Goal: Task Accomplishment & Management: Manage account settings

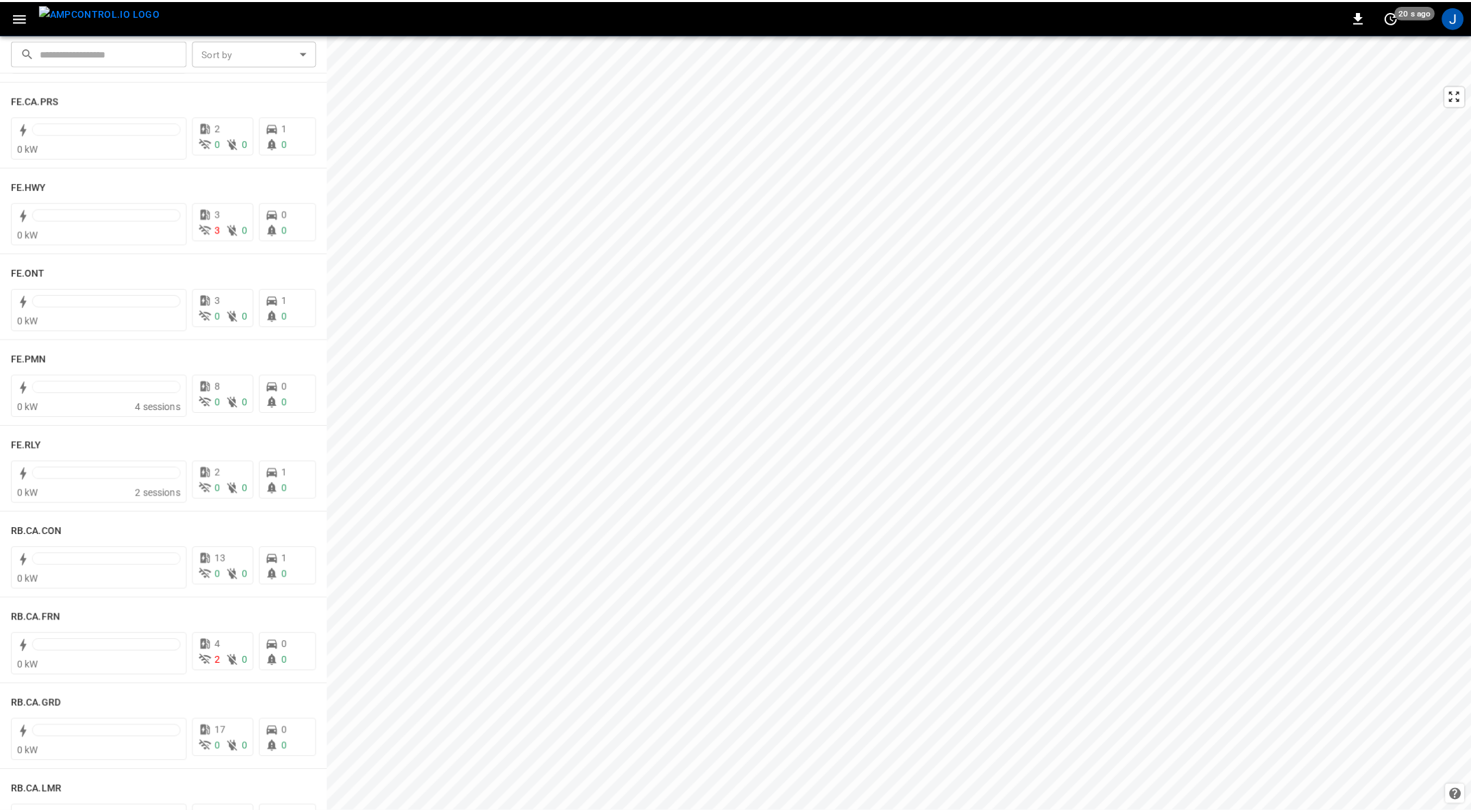
scroll to position [1492, 0]
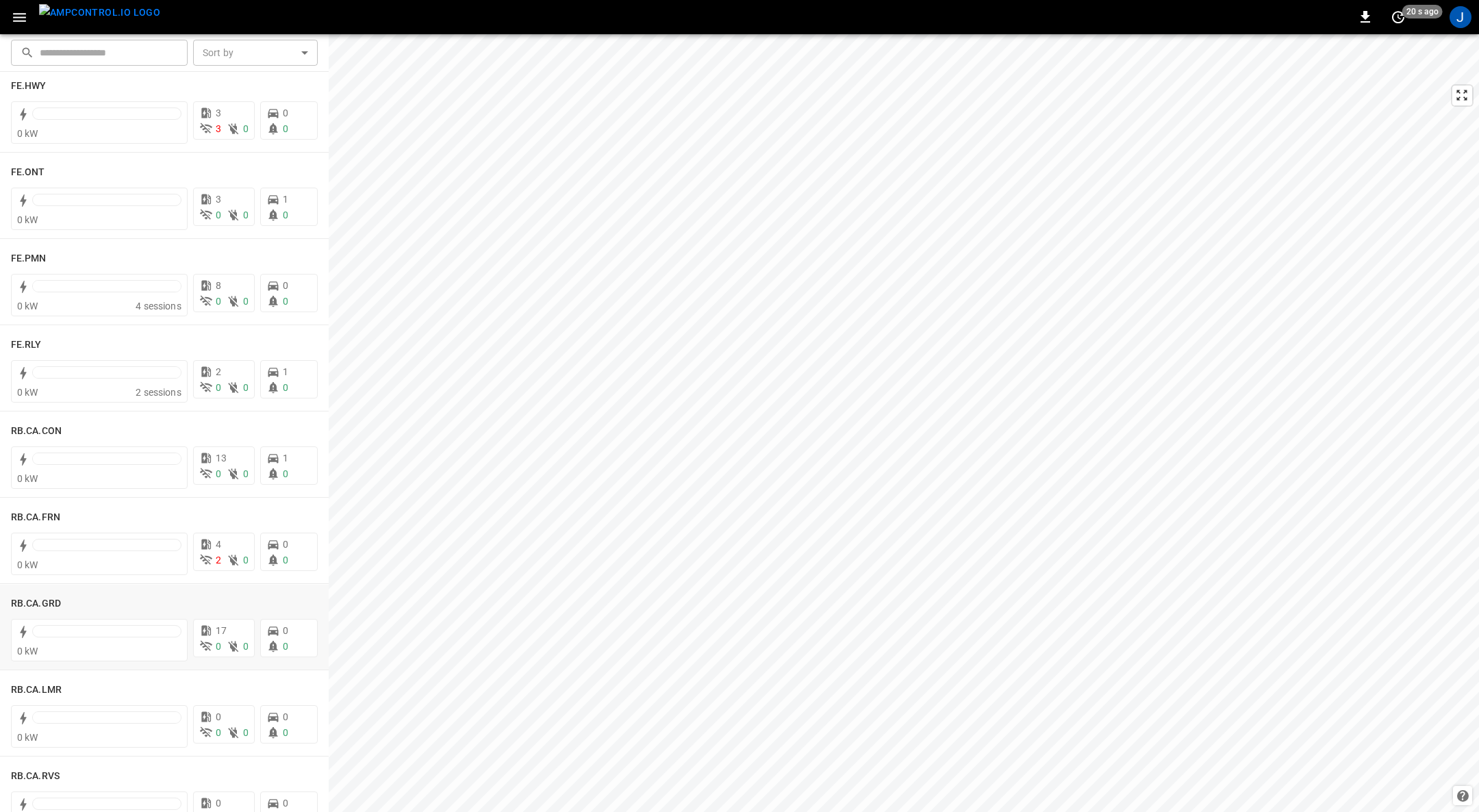
click at [43, 597] on h6 "RB.CA.GRD" at bounding box center [36, 604] width 50 height 15
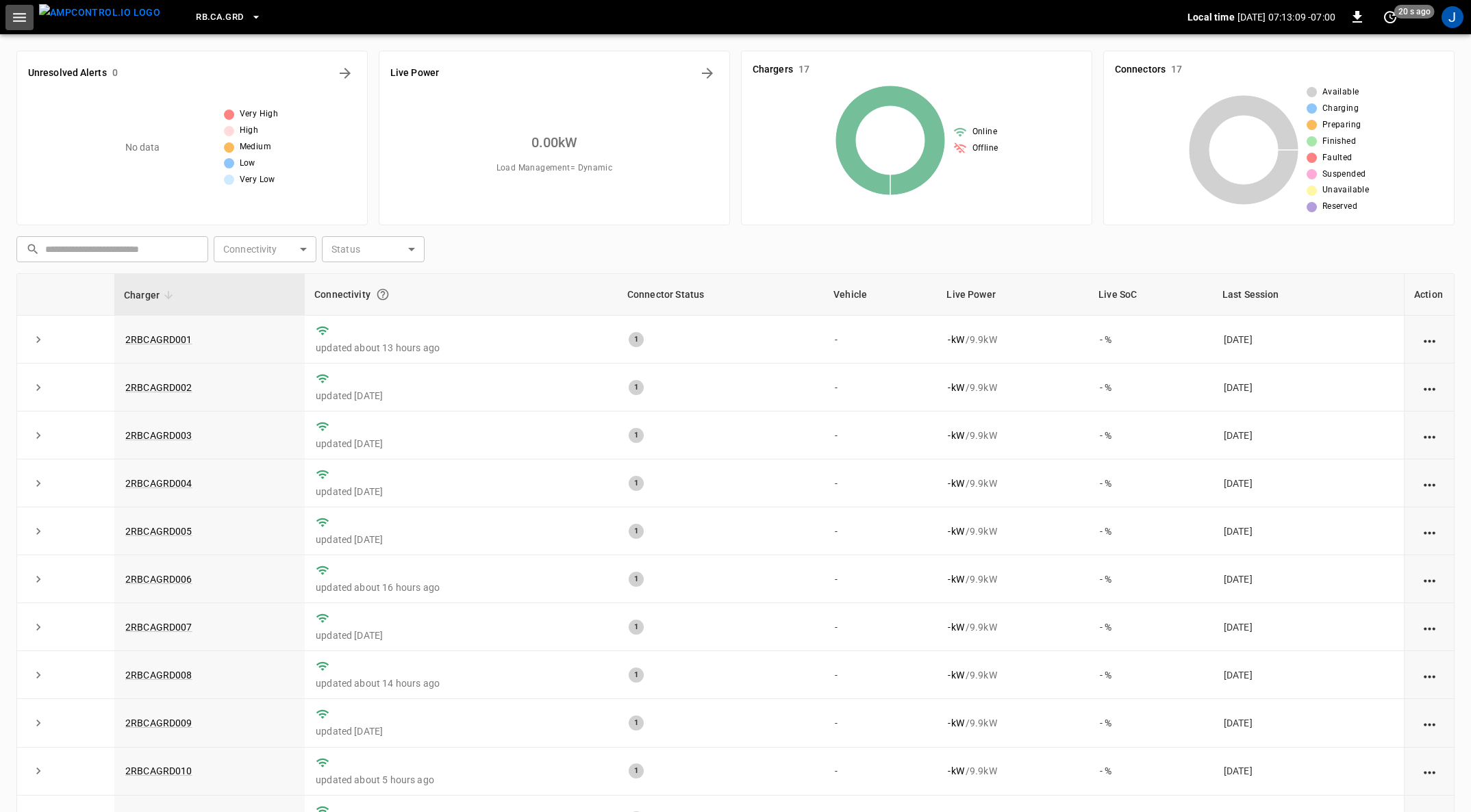
click at [22, 19] on icon "button" at bounding box center [19, 17] width 17 height 17
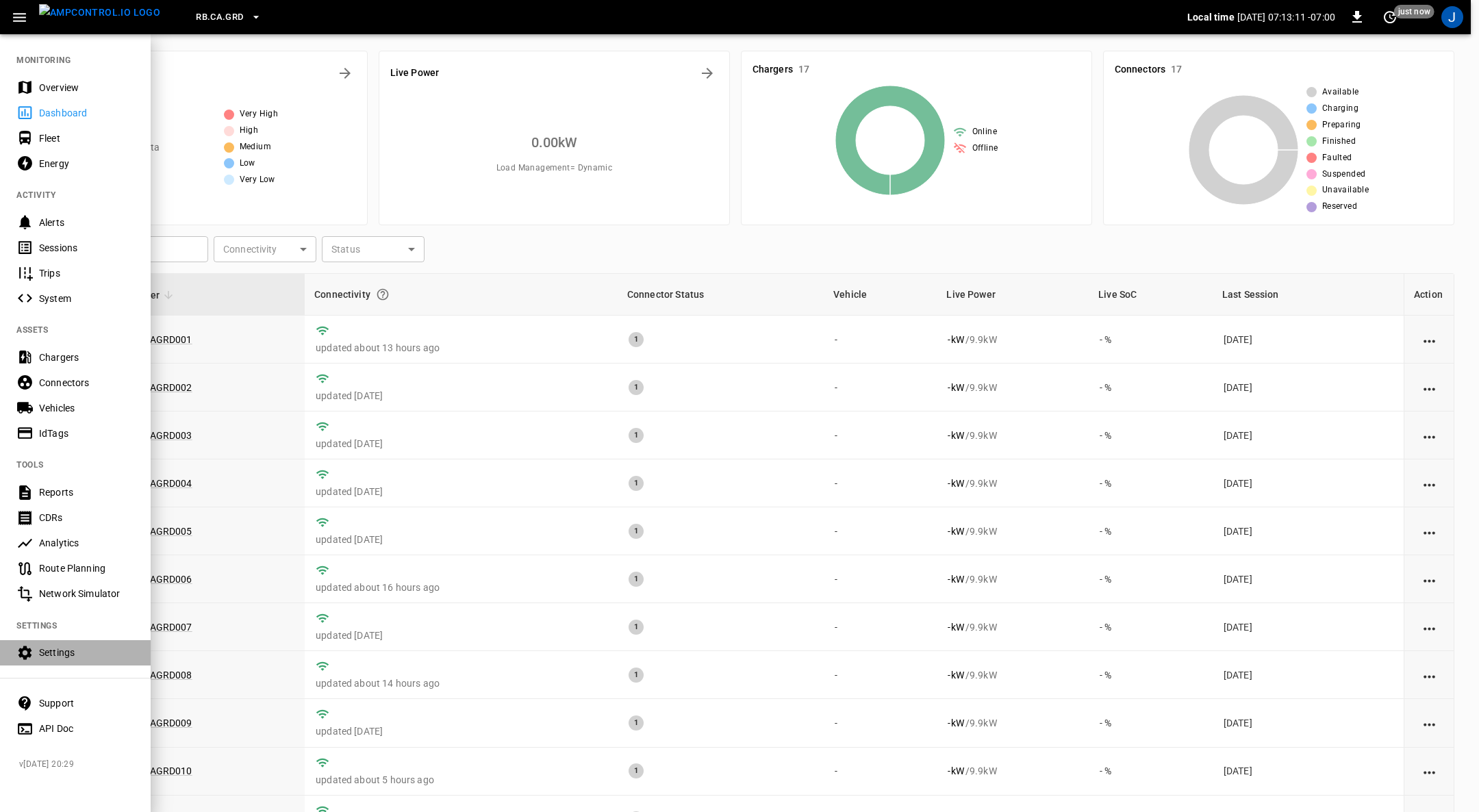
click at [60, 654] on div "Settings" at bounding box center [86, 652] width 95 height 14
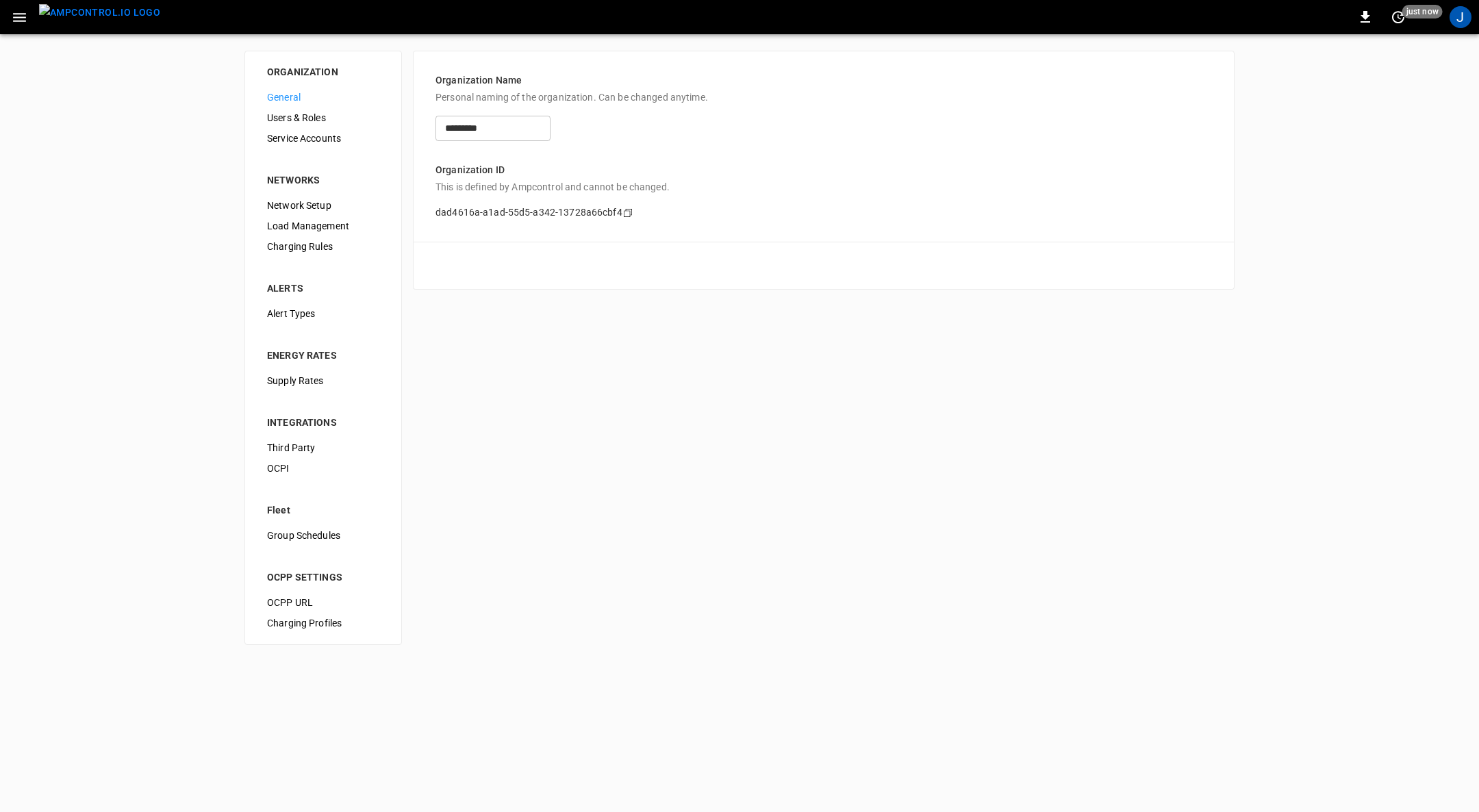
click at [312, 224] on span "Load Management" at bounding box center [323, 226] width 113 height 15
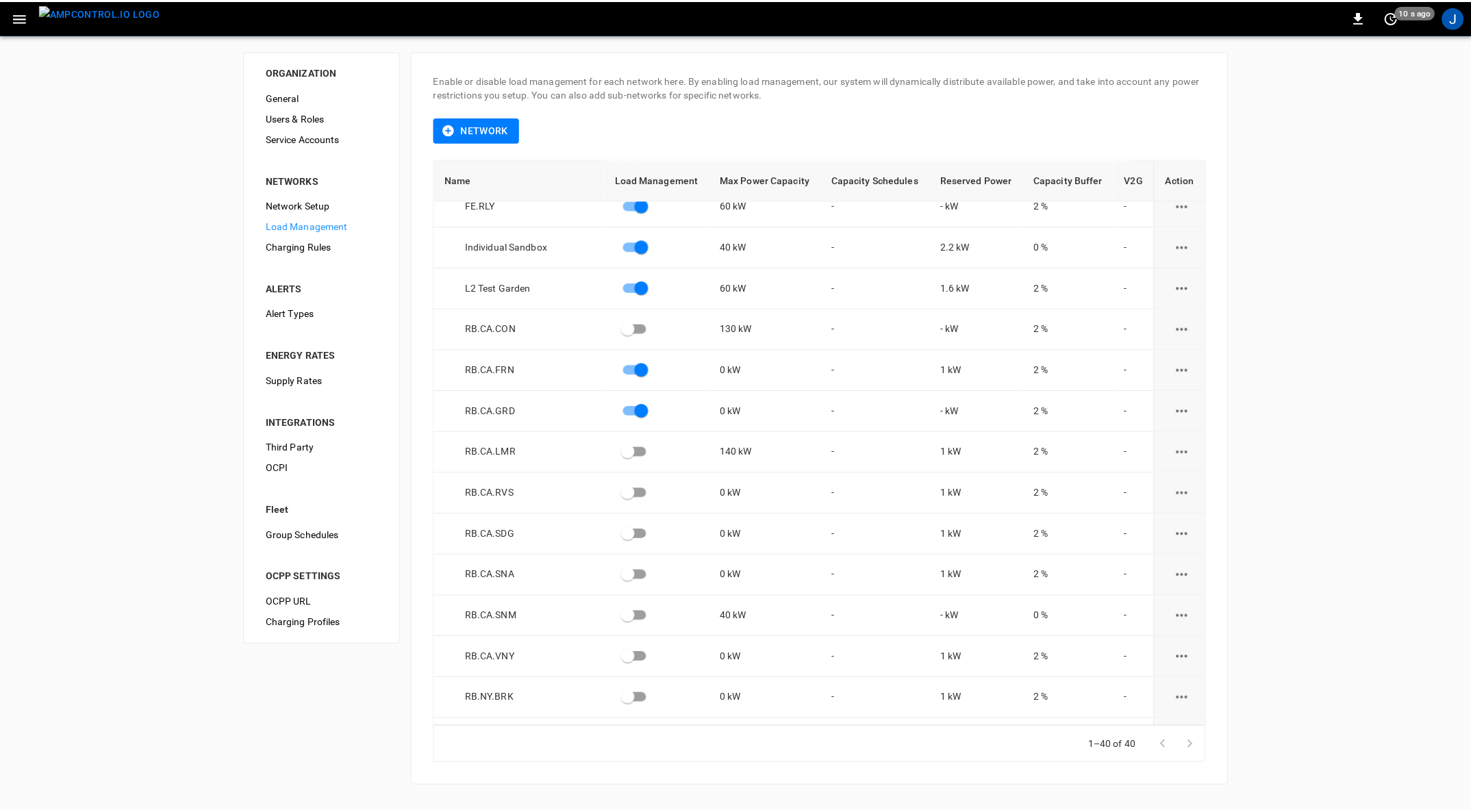
scroll to position [1045, 0]
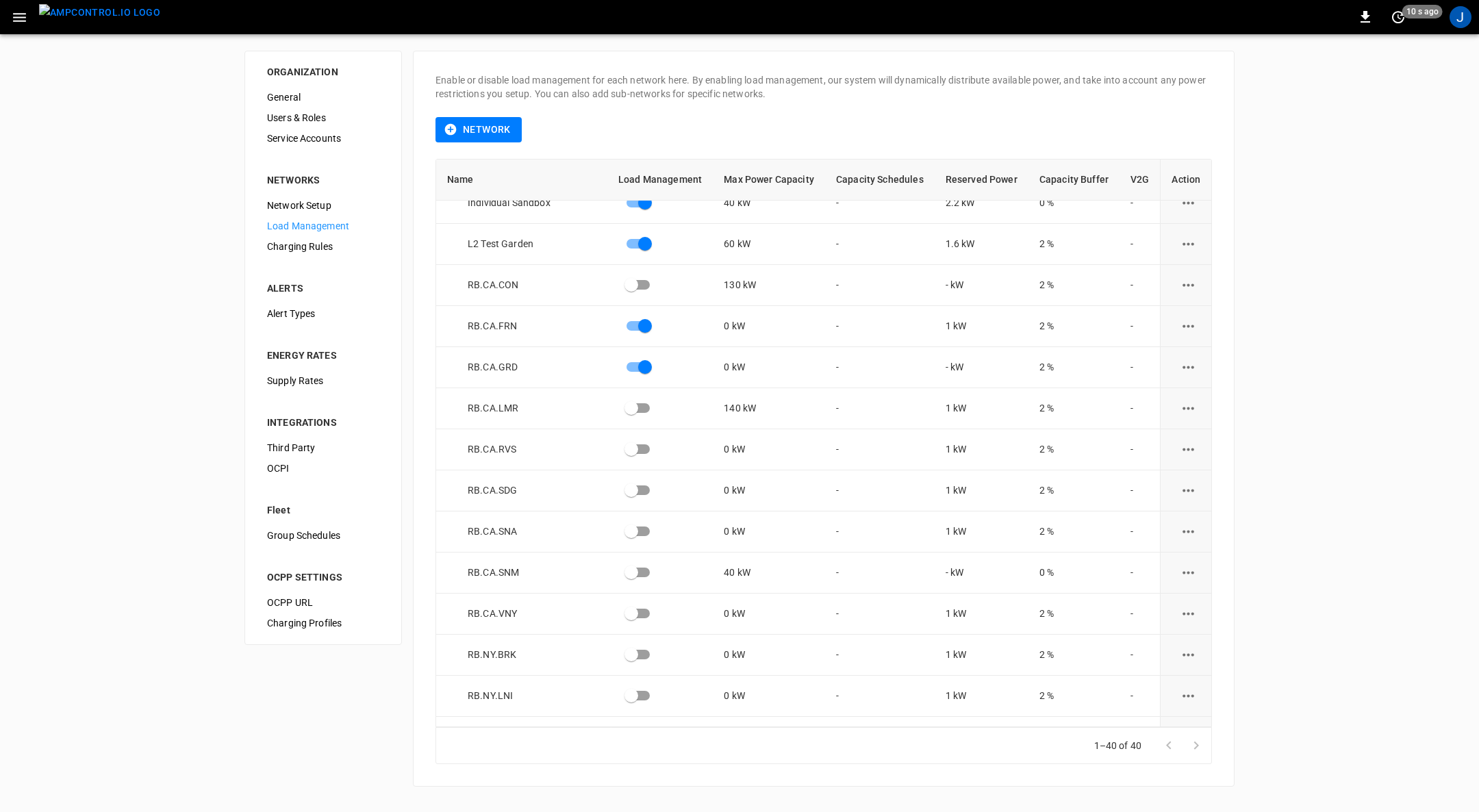
click at [1182, 365] on icon "load management options" at bounding box center [1188, 367] width 12 height 3
click at [1187, 395] on li "Edit" at bounding box center [1212, 400] width 97 height 23
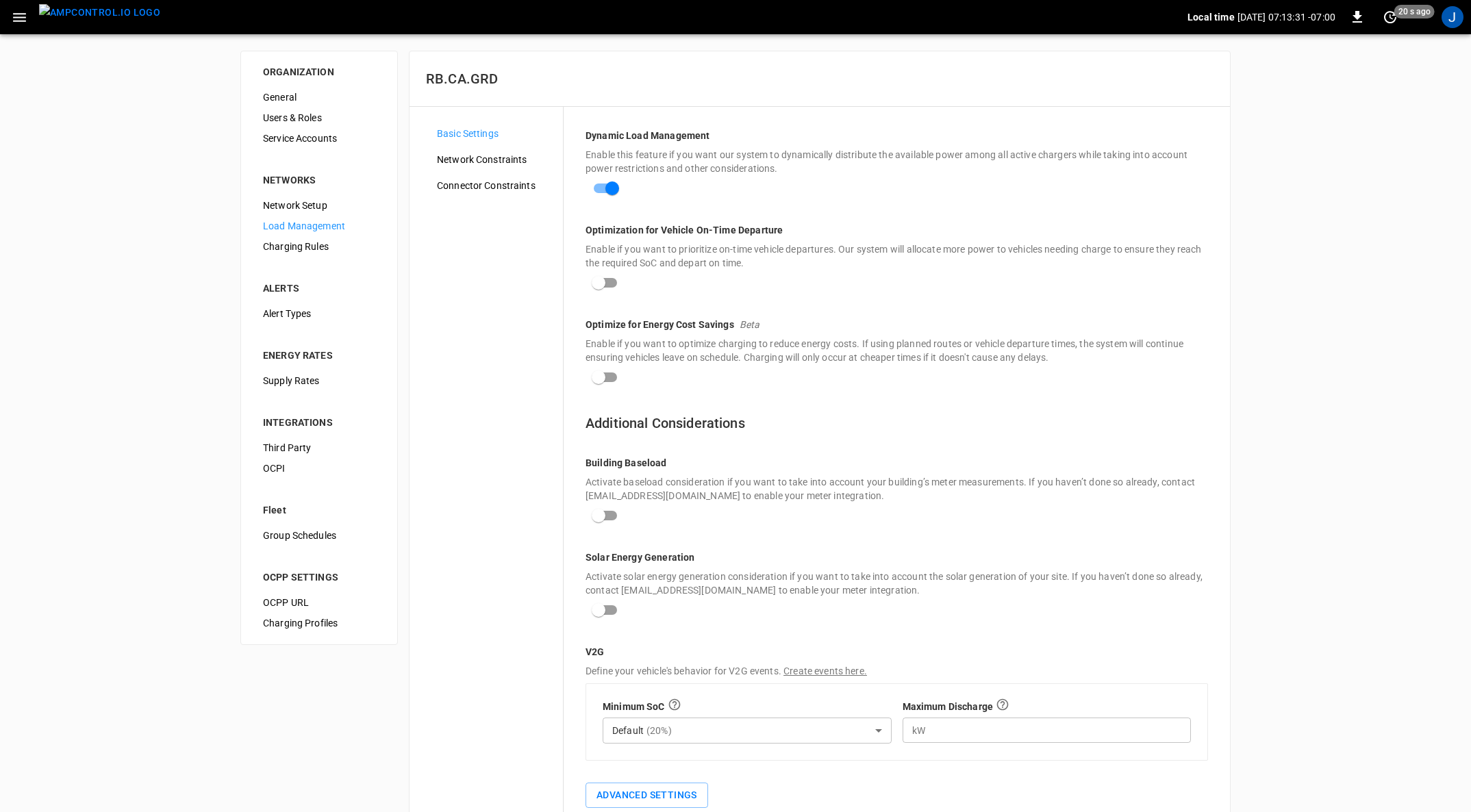
click at [497, 154] on span "Network Constraints" at bounding box center [495, 160] width 115 height 15
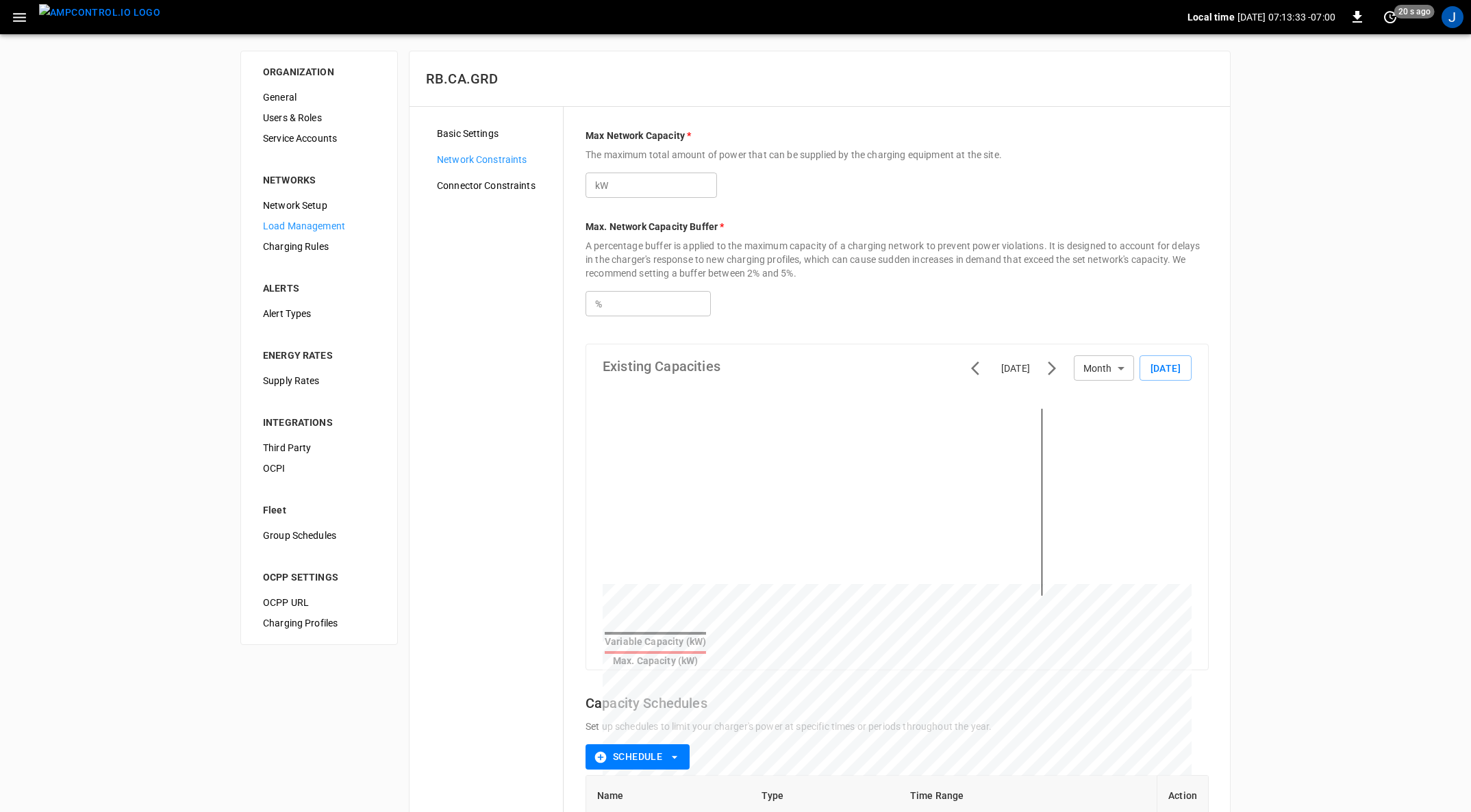
click at [653, 185] on input "*" at bounding box center [664, 185] width 106 height 25
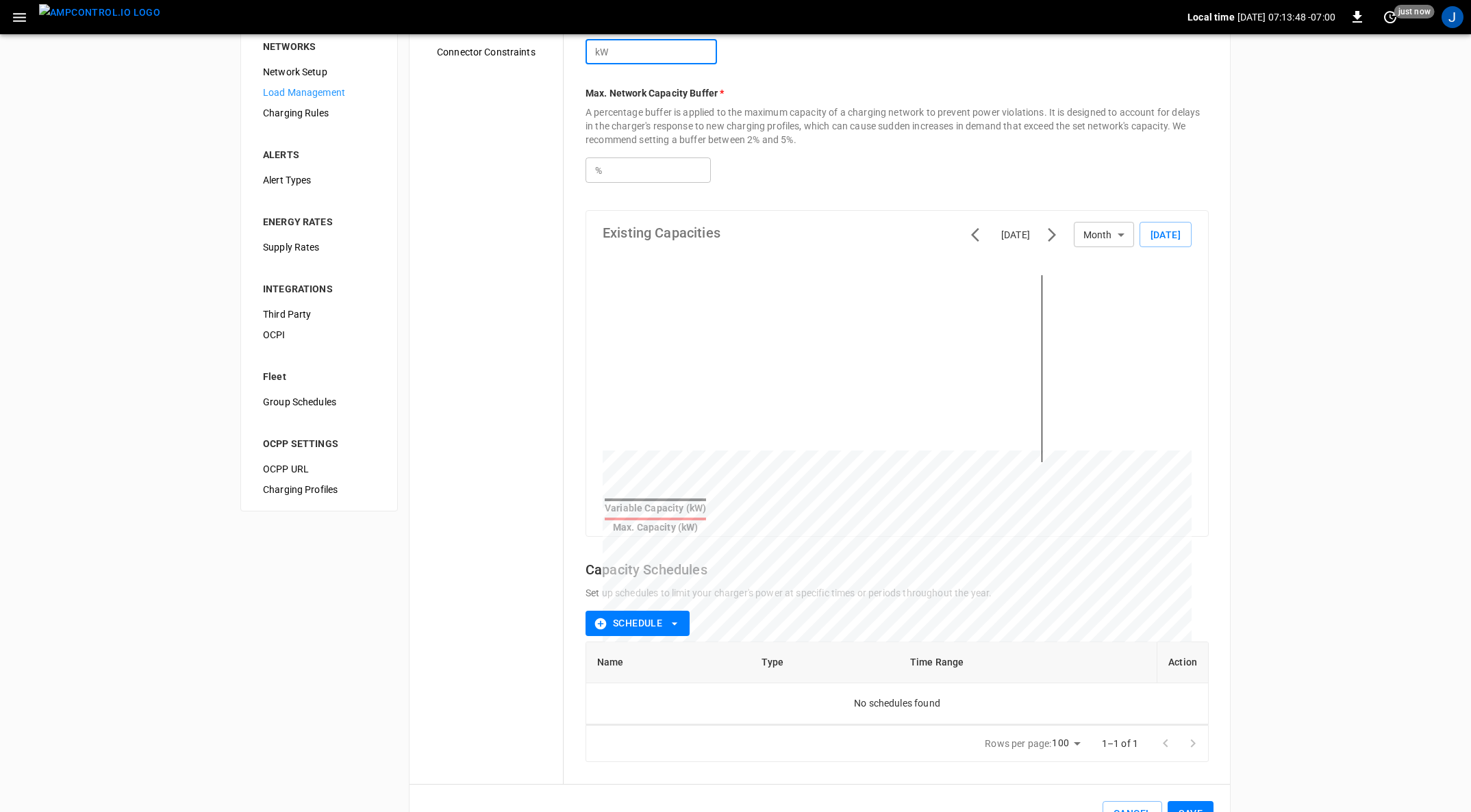
scroll to position [170, 0]
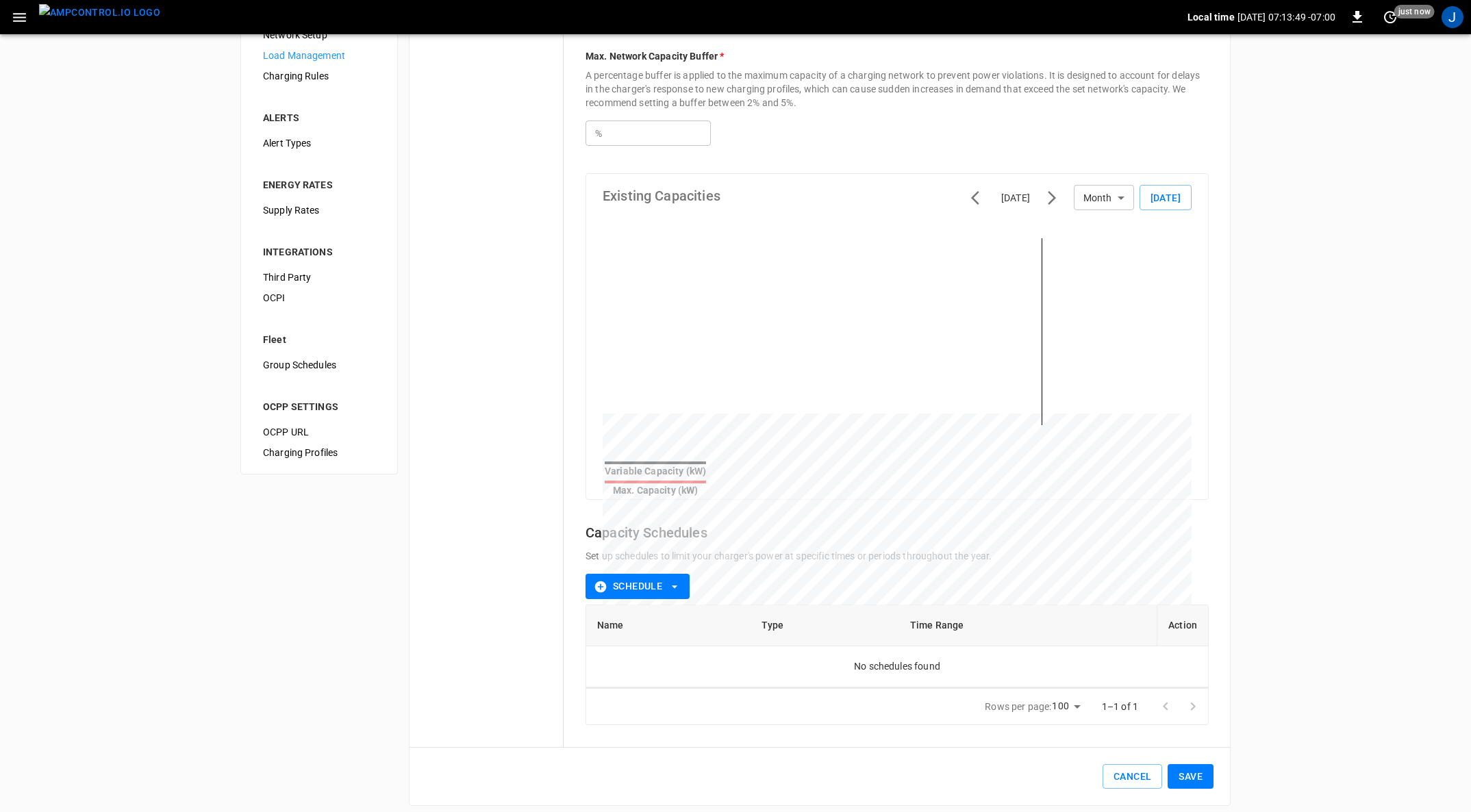
type input "***"
click at [1196, 767] on button "Save" at bounding box center [1190, 777] width 46 height 25
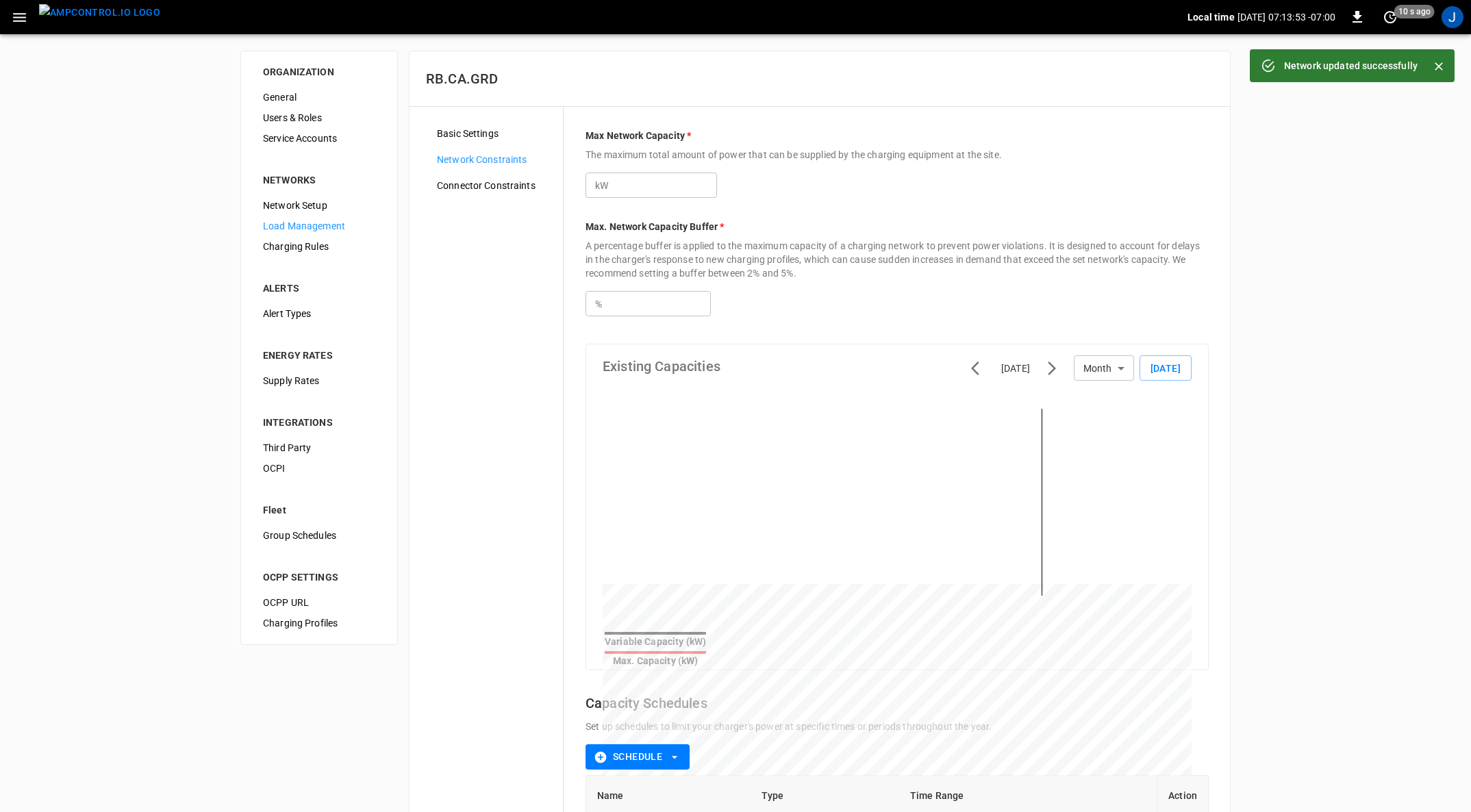
click at [485, 128] on span "Basic Settings" at bounding box center [495, 133] width 115 height 15
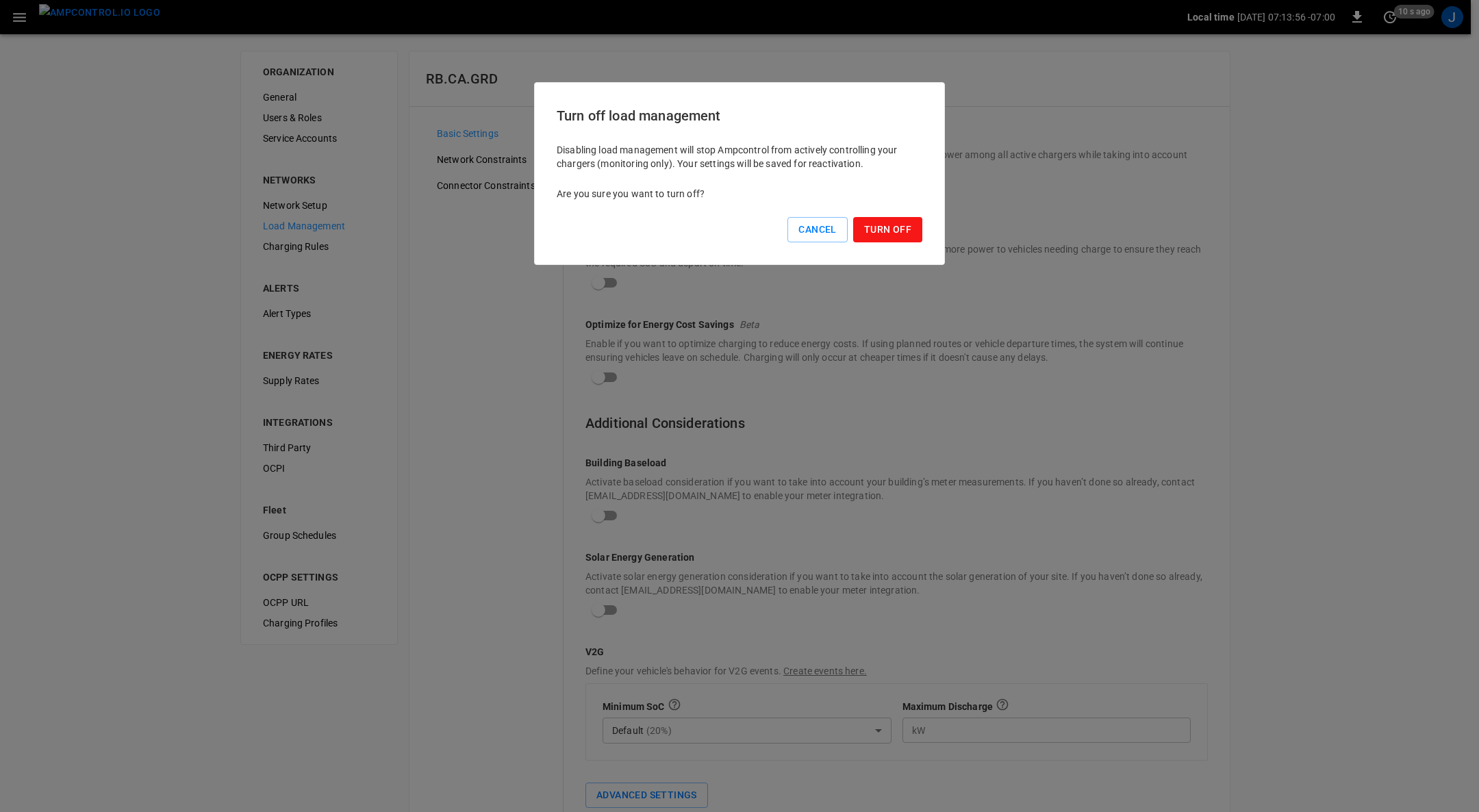
click at [869, 227] on button "Turn Off" at bounding box center [888, 229] width 69 height 25
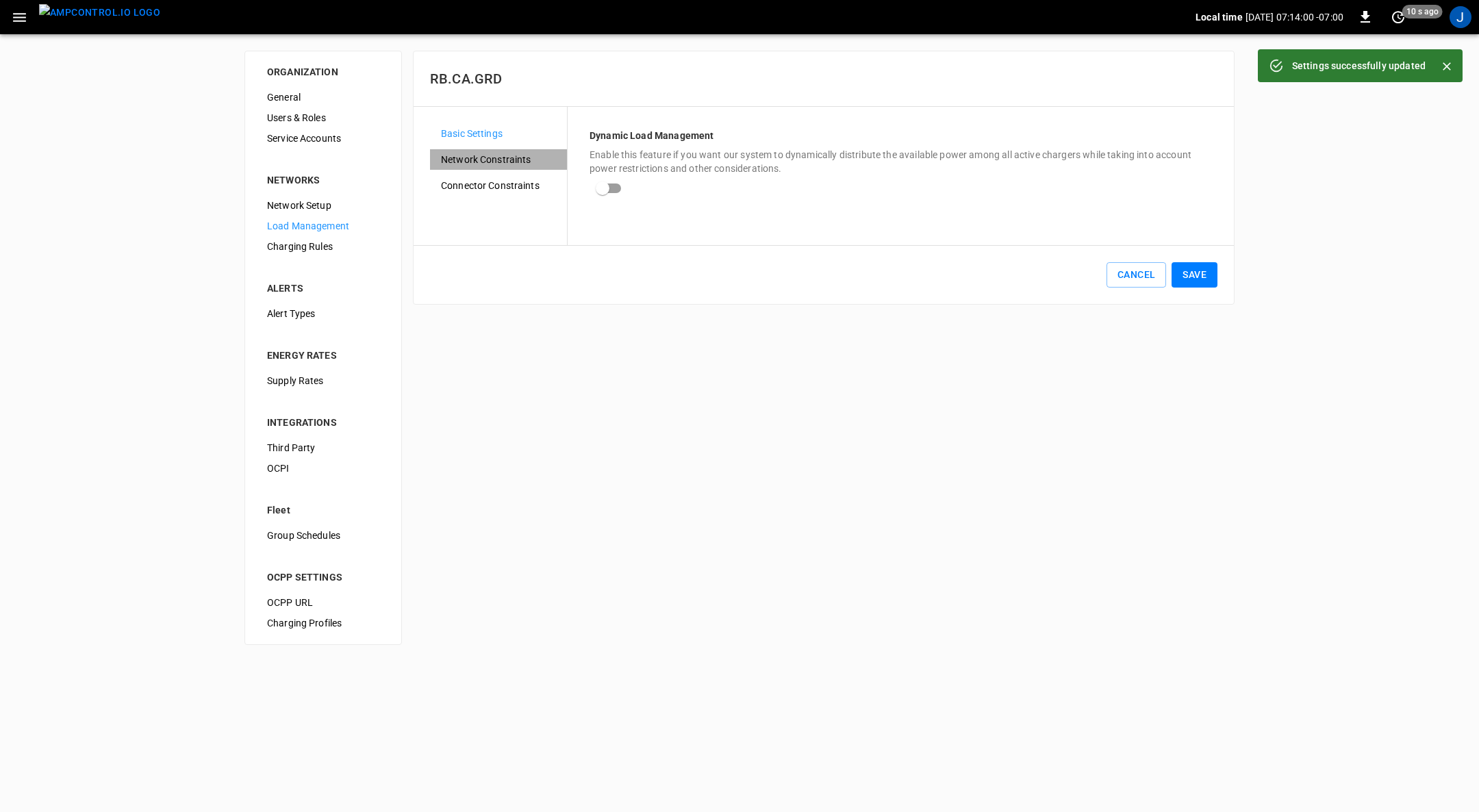
click at [513, 160] on span "Network Constraints" at bounding box center [499, 160] width 115 height 15
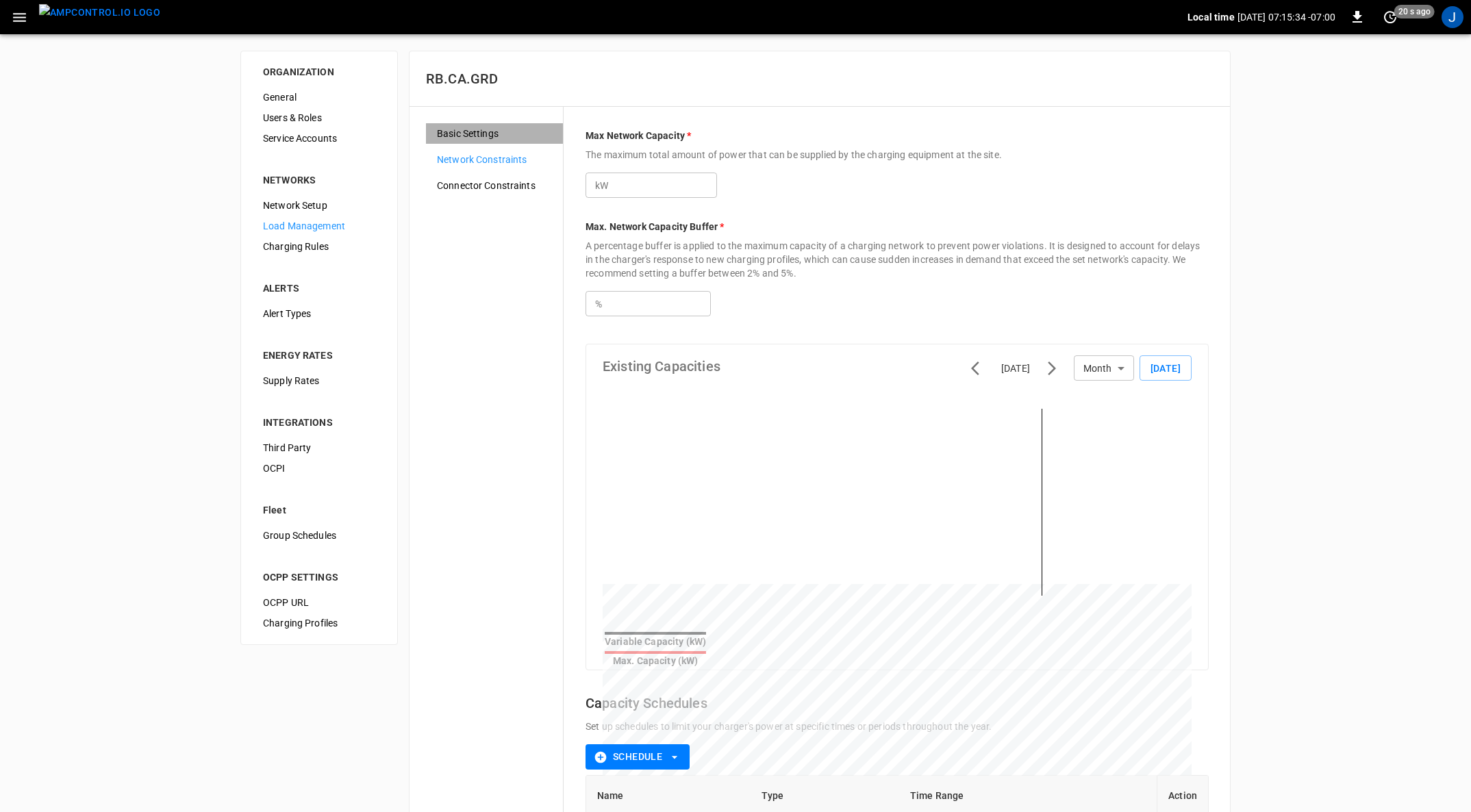
click at [468, 135] on span "Basic Settings" at bounding box center [495, 133] width 115 height 15
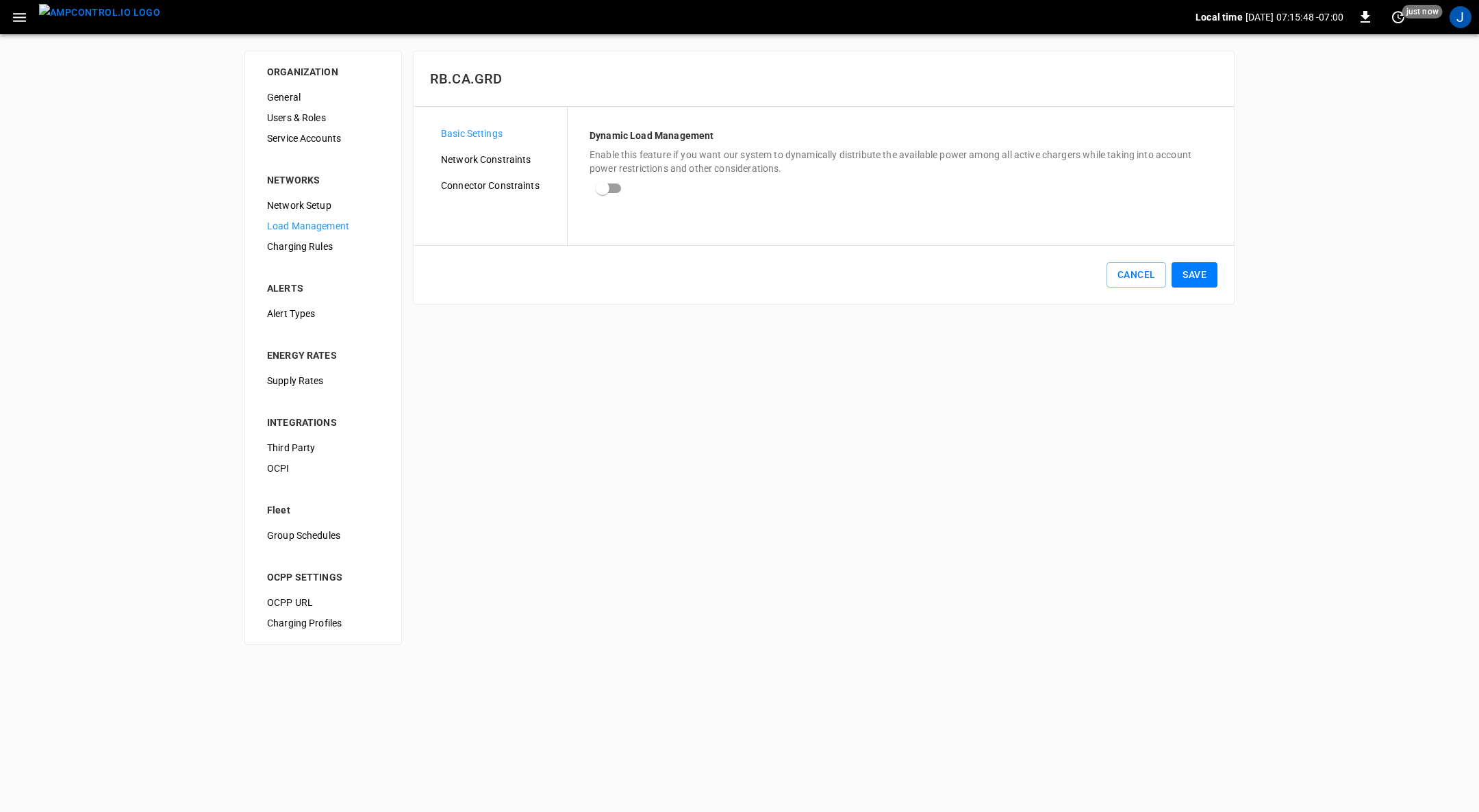
click at [17, 16] on icon "button" at bounding box center [19, 17] width 17 height 17
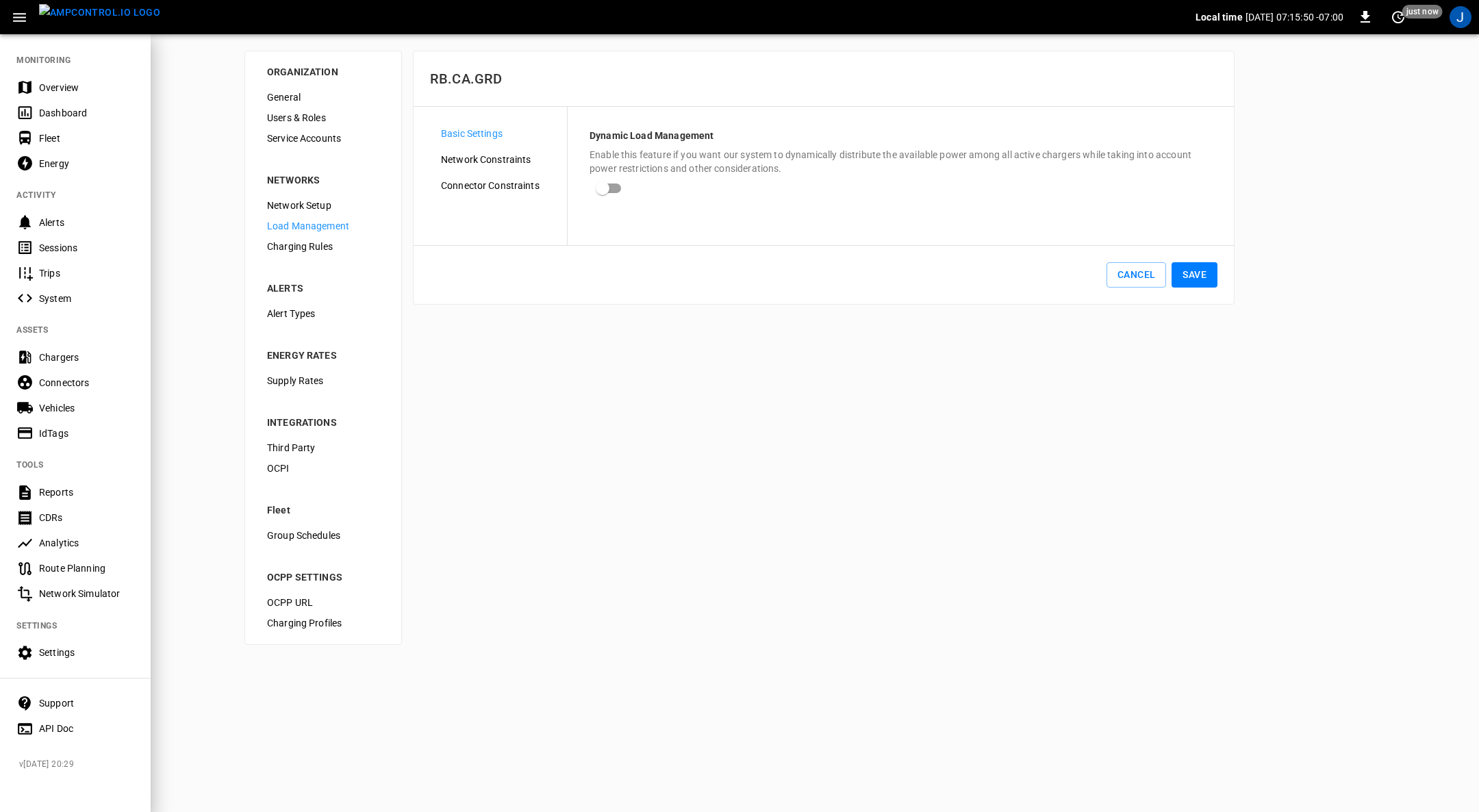
click at [57, 647] on div "Settings" at bounding box center [86, 652] width 95 height 14
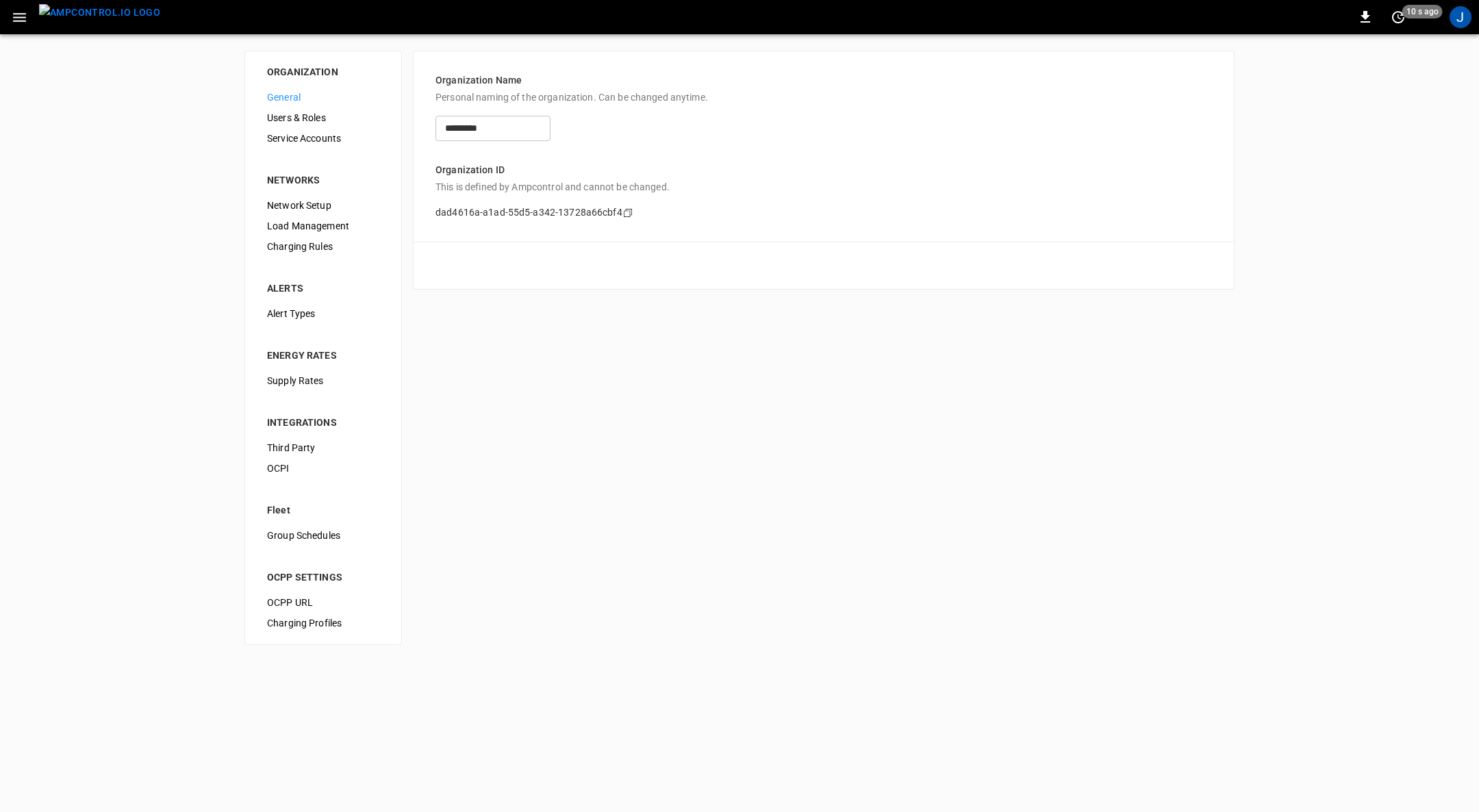
click at [314, 227] on span "Load Management" at bounding box center [323, 226] width 113 height 15
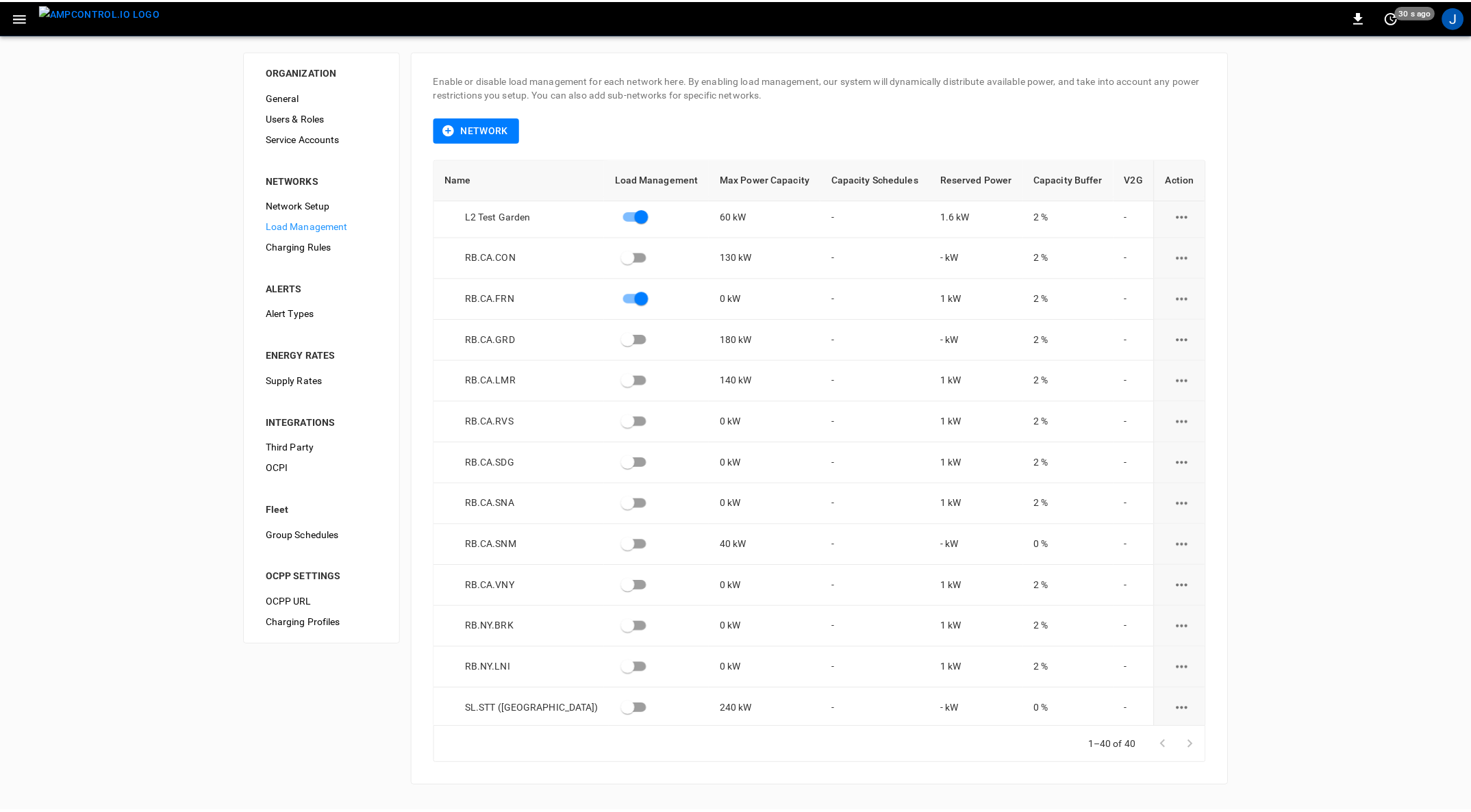
scroll to position [1074, 0]
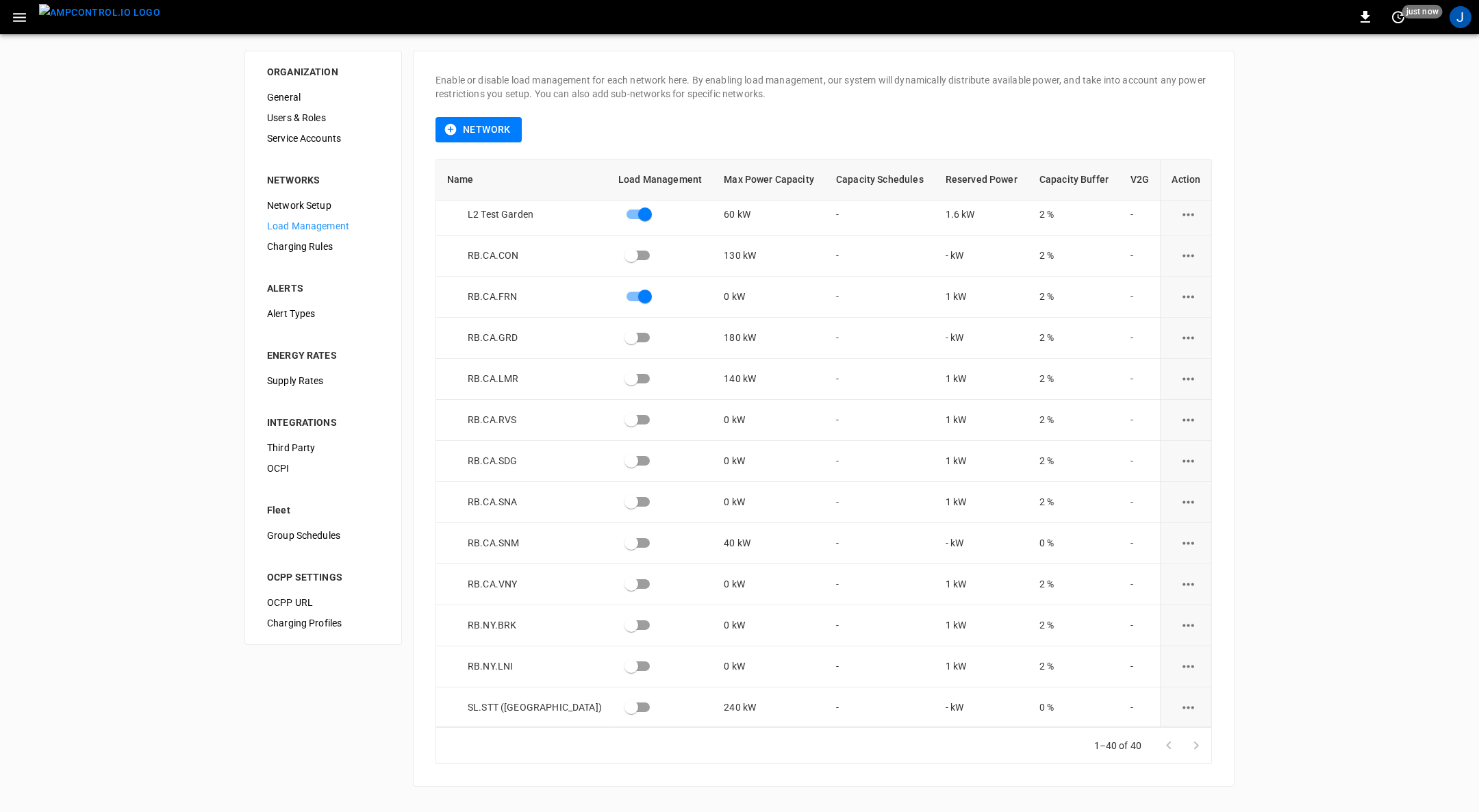
click at [96, 16] on img "menu" at bounding box center [99, 13] width 121 height 17
